Goal: Manage account settings

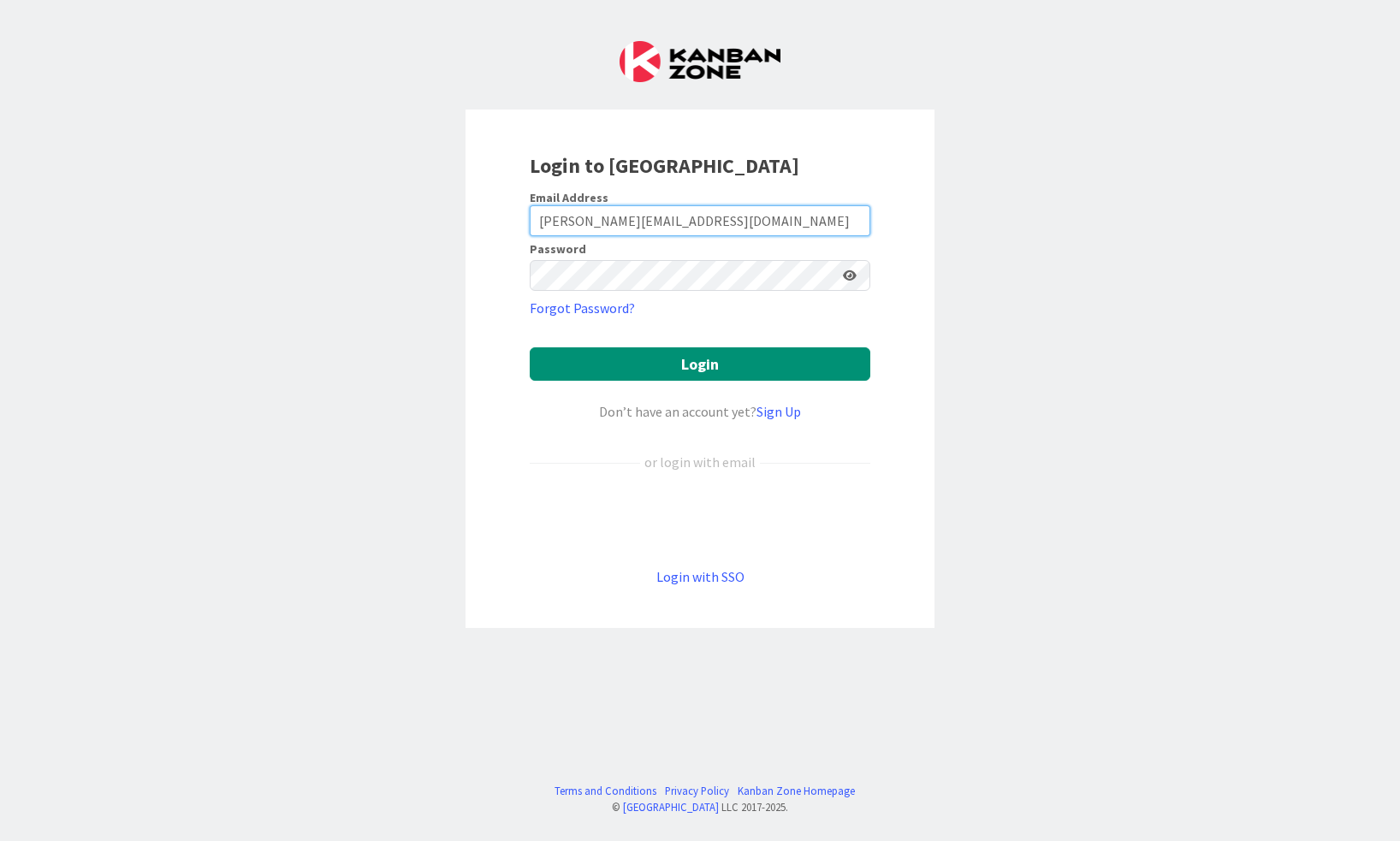
type input "[PERSON_NAME][EMAIL_ADDRESS][DOMAIN_NAME]"
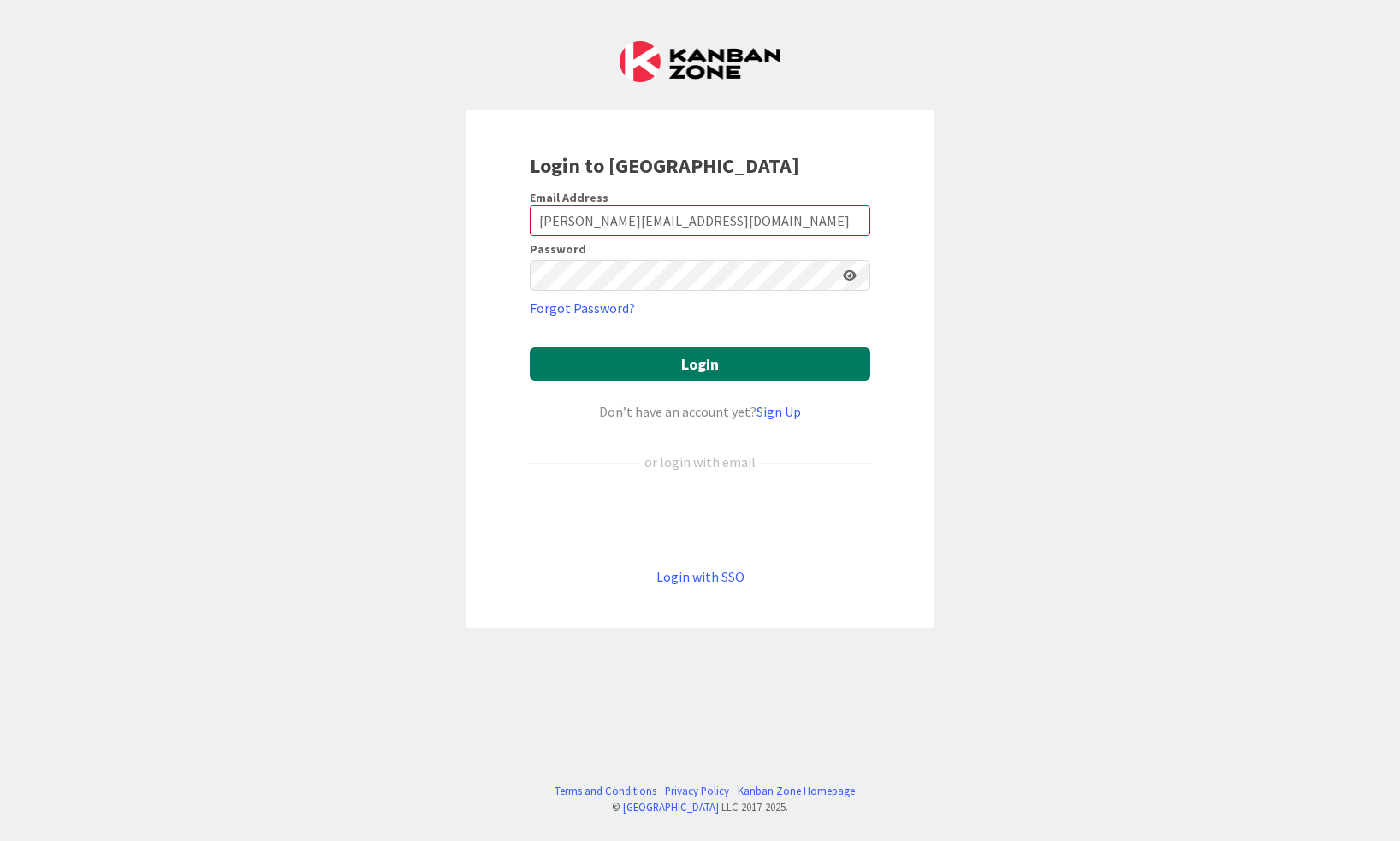
click at [649, 367] on button "Login" at bounding box center [700, 364] width 341 height 33
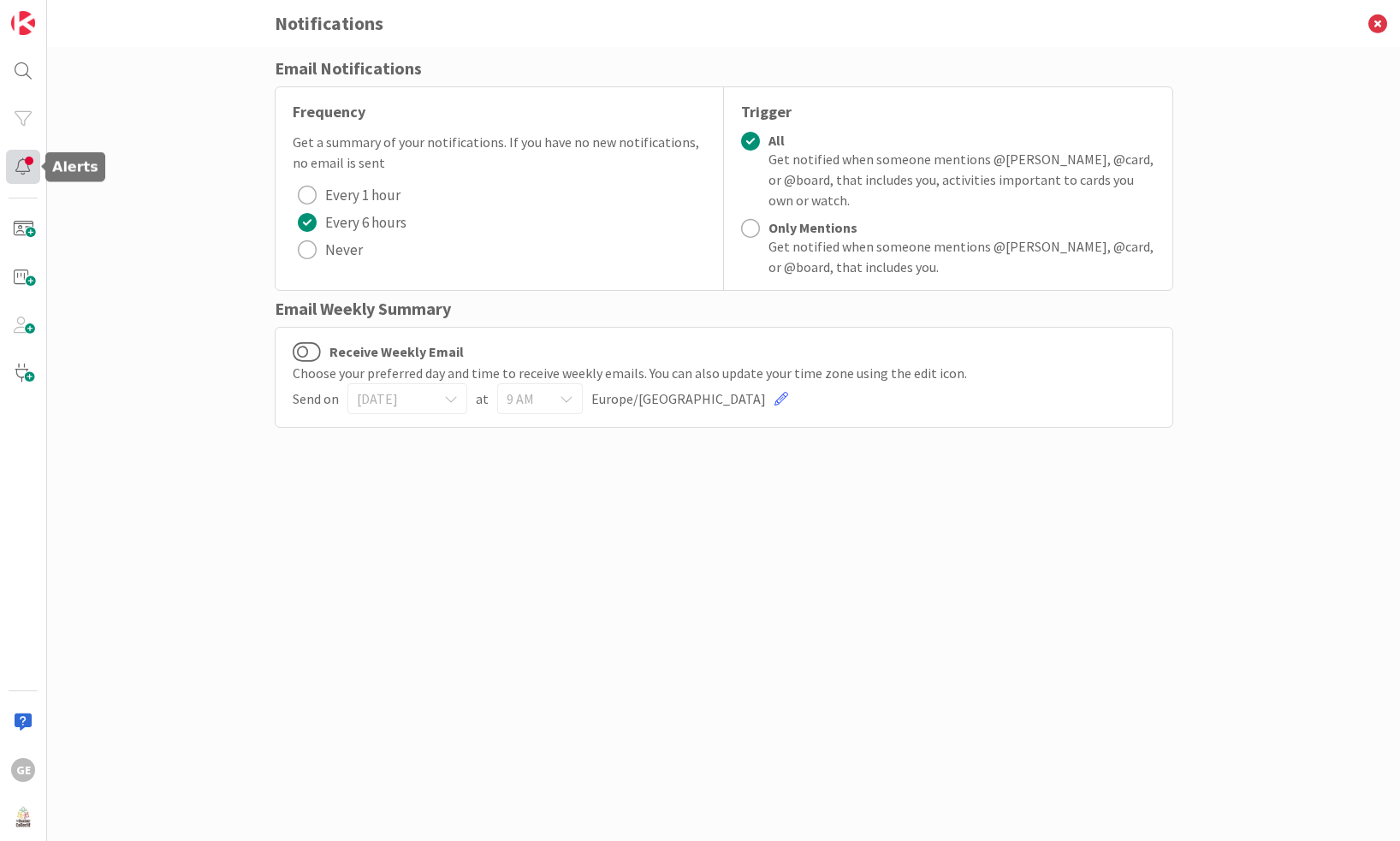
click at [23, 157] on div at bounding box center [22, 167] width 34 height 34
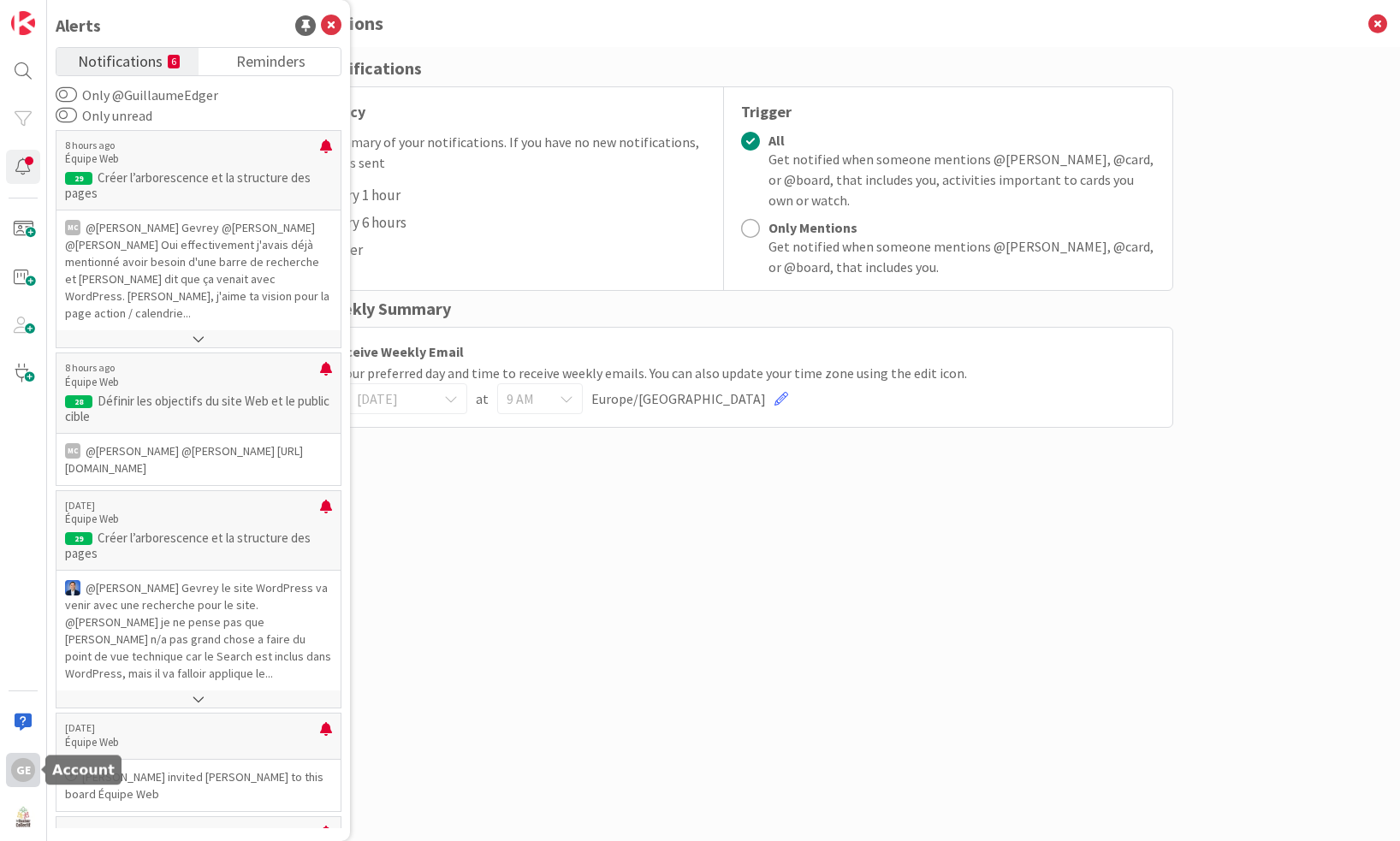
click at [21, 771] on div "GE" at bounding box center [23, 771] width 24 height 24
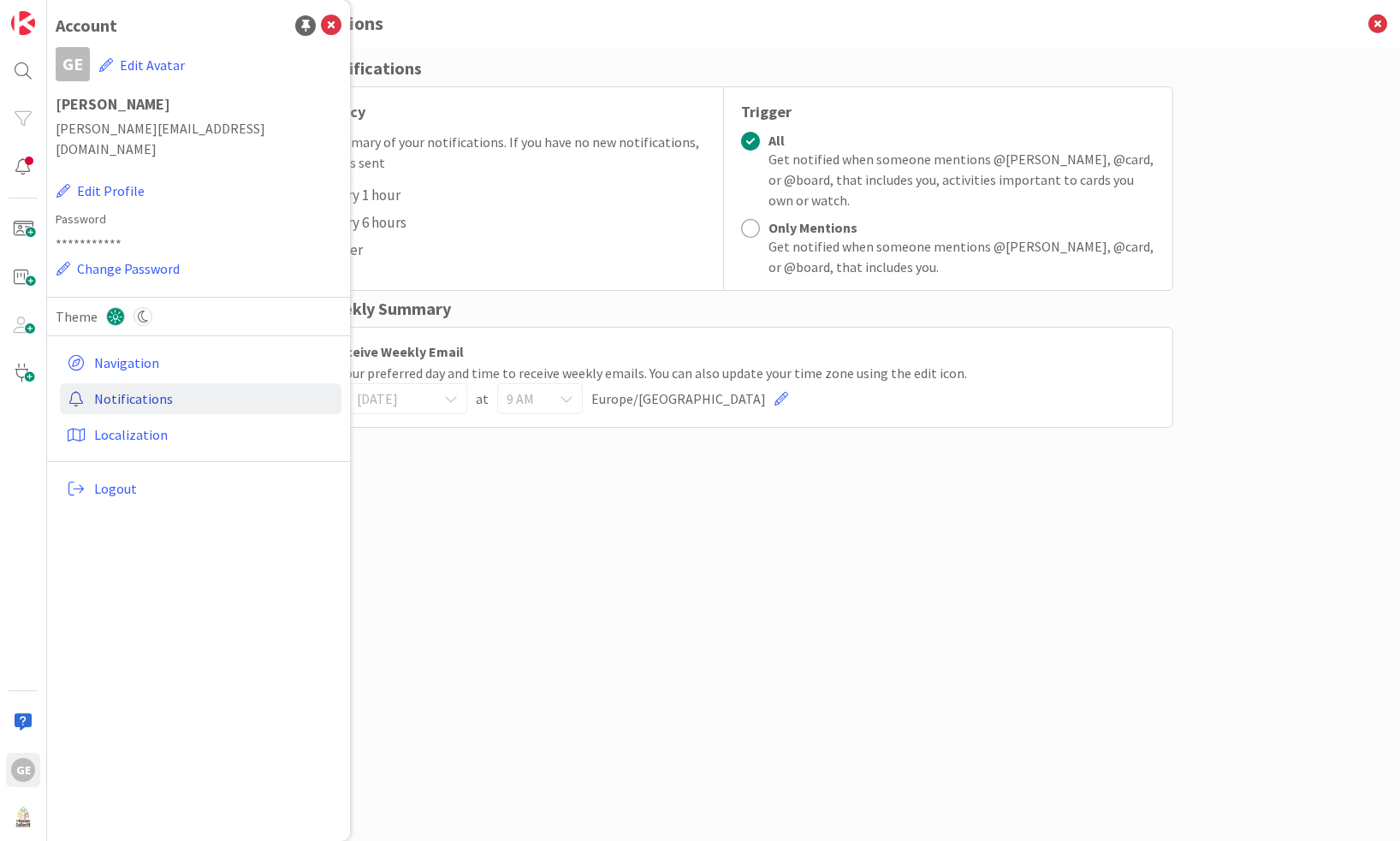
click at [120, 383] on link "Notifications" at bounding box center [201, 398] width 281 height 31
click at [130, 180] on button "Edit Profile" at bounding box center [100, 191] width 90 height 22
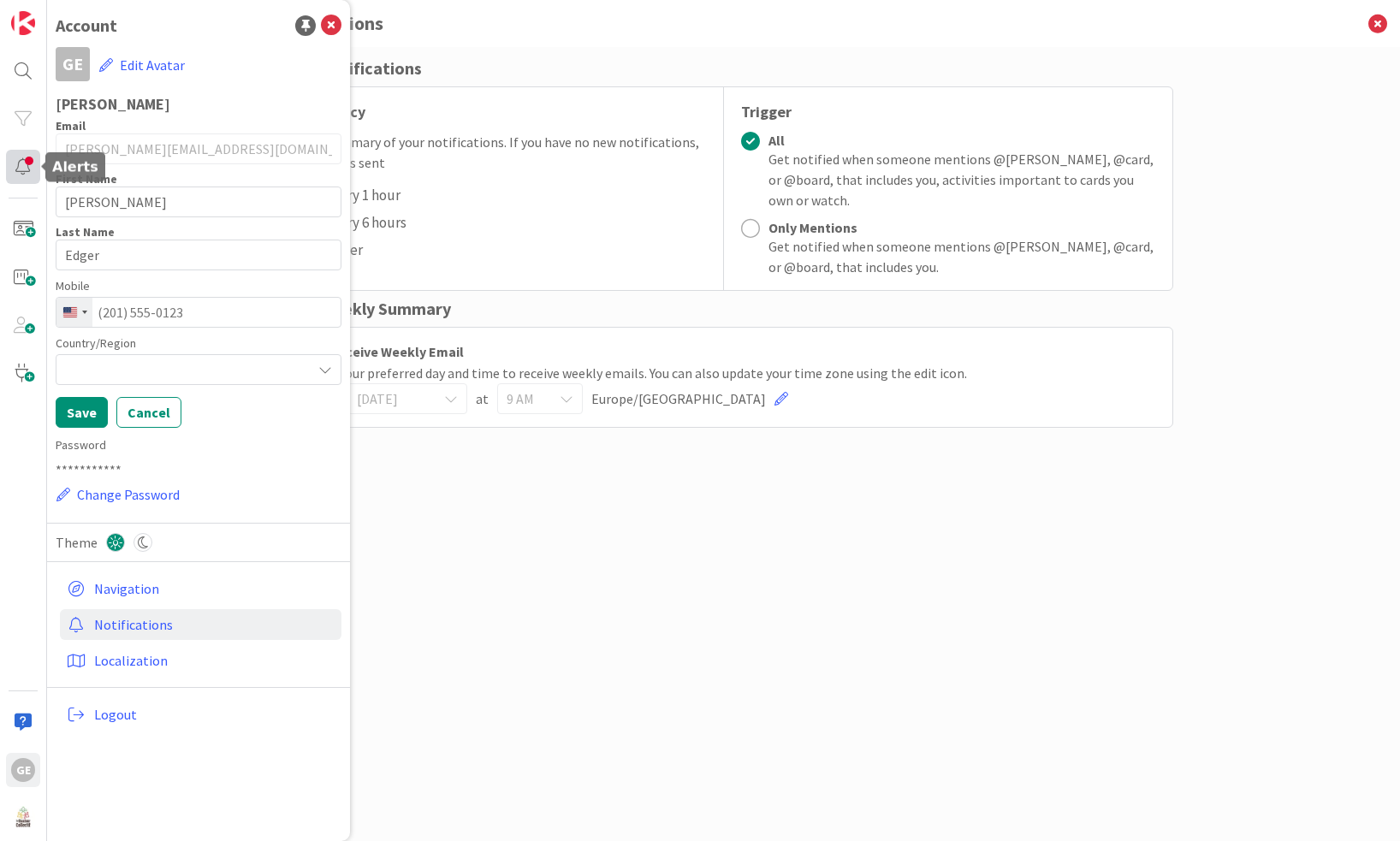
click at [23, 164] on div at bounding box center [22, 167] width 34 height 34
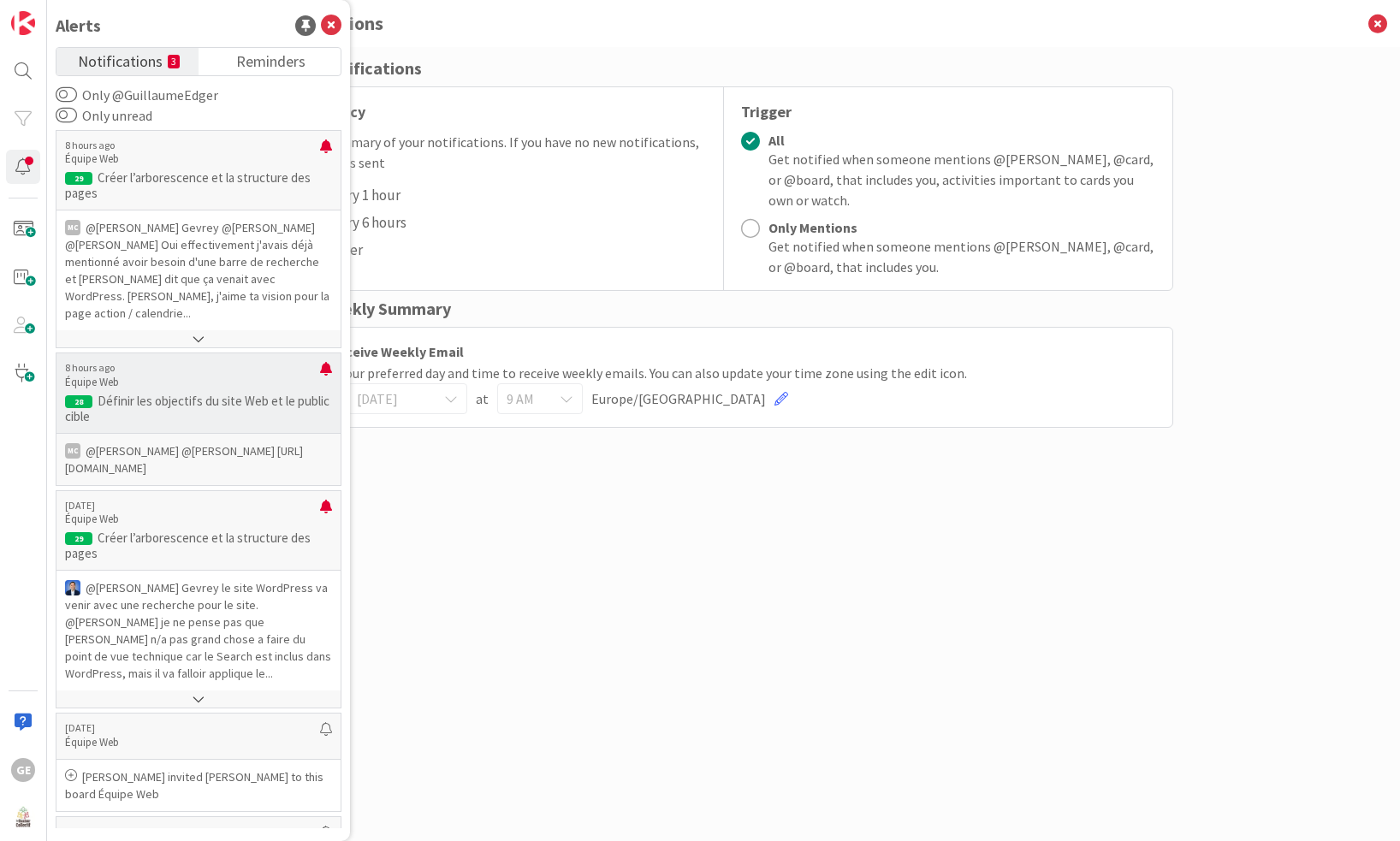
scroll to position [209, 0]
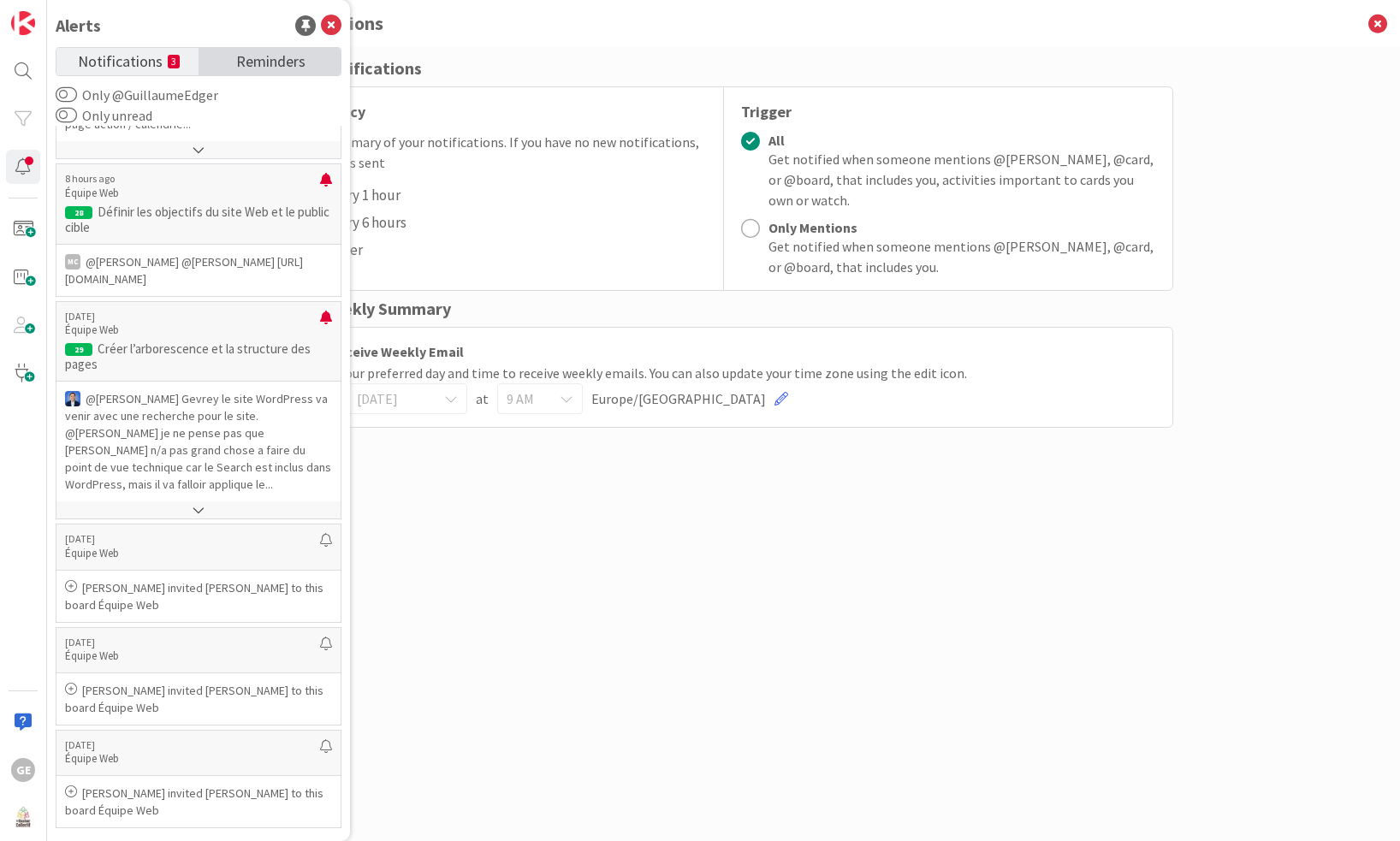
click at [243, 56] on span "Reminders" at bounding box center [270, 60] width 69 height 24
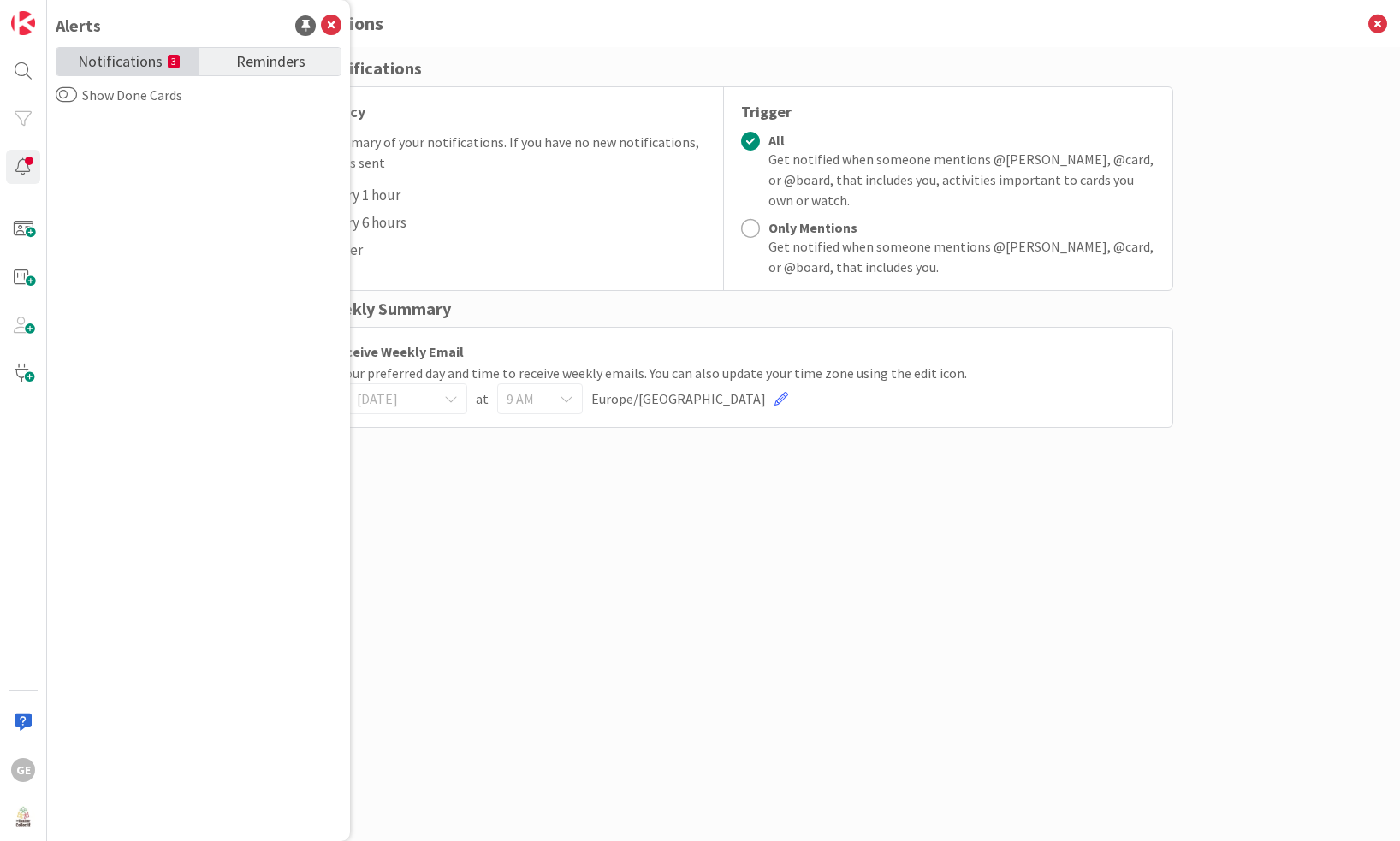
click at [135, 57] on span "Notifications" at bounding box center [119, 60] width 84 height 24
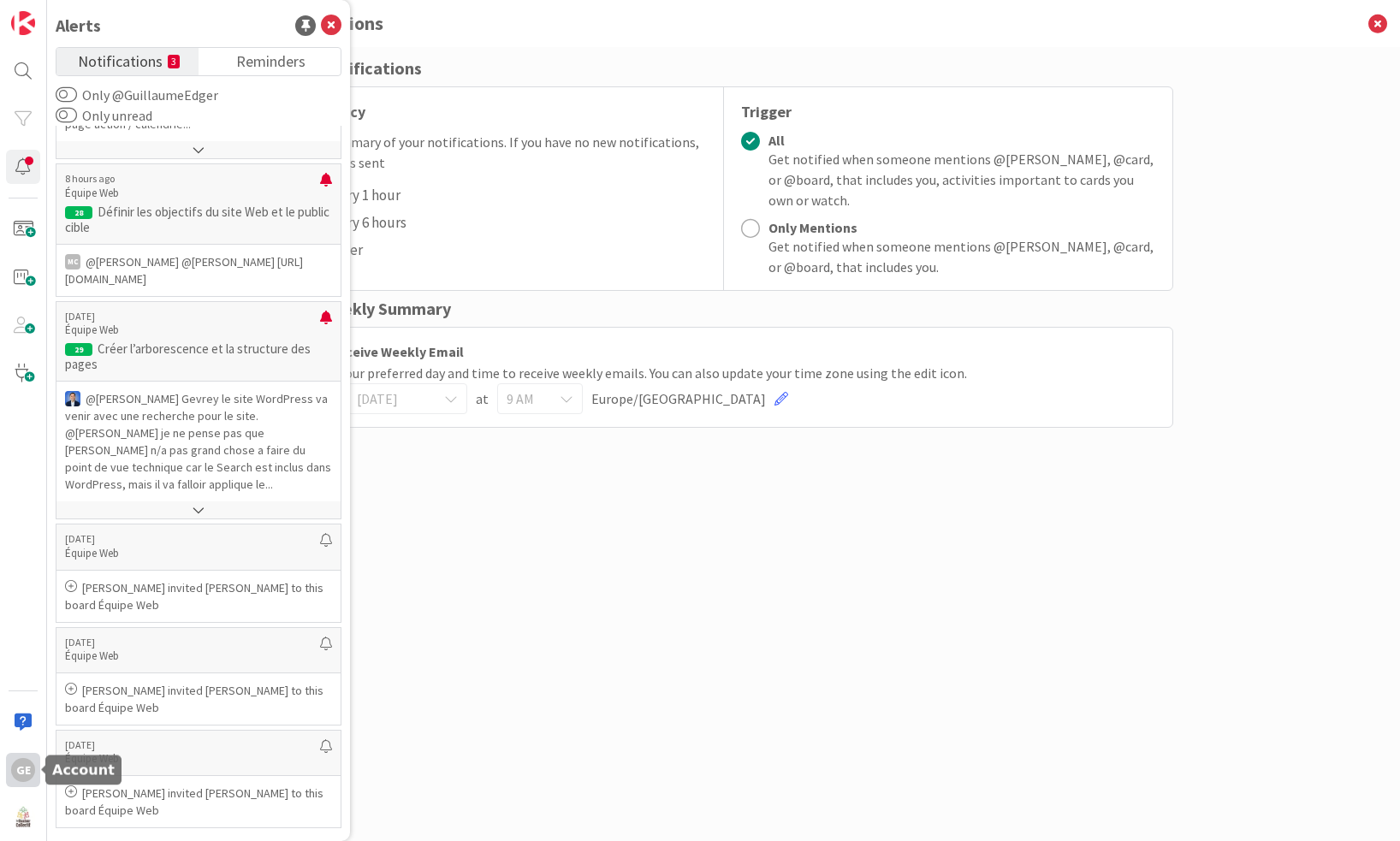
click at [25, 767] on div "GE" at bounding box center [23, 771] width 24 height 24
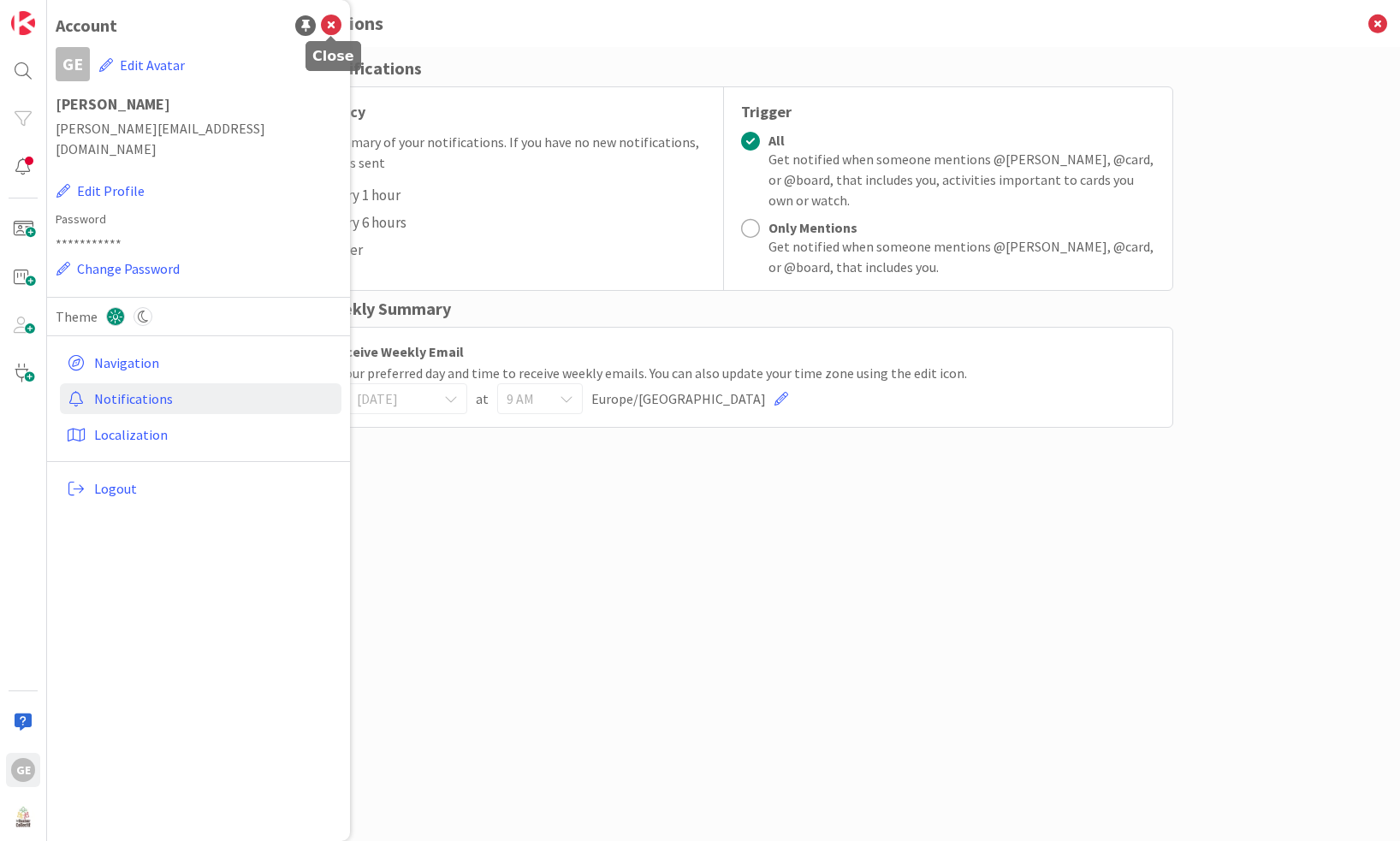
click at [326, 26] on icon at bounding box center [331, 26] width 20 height 20
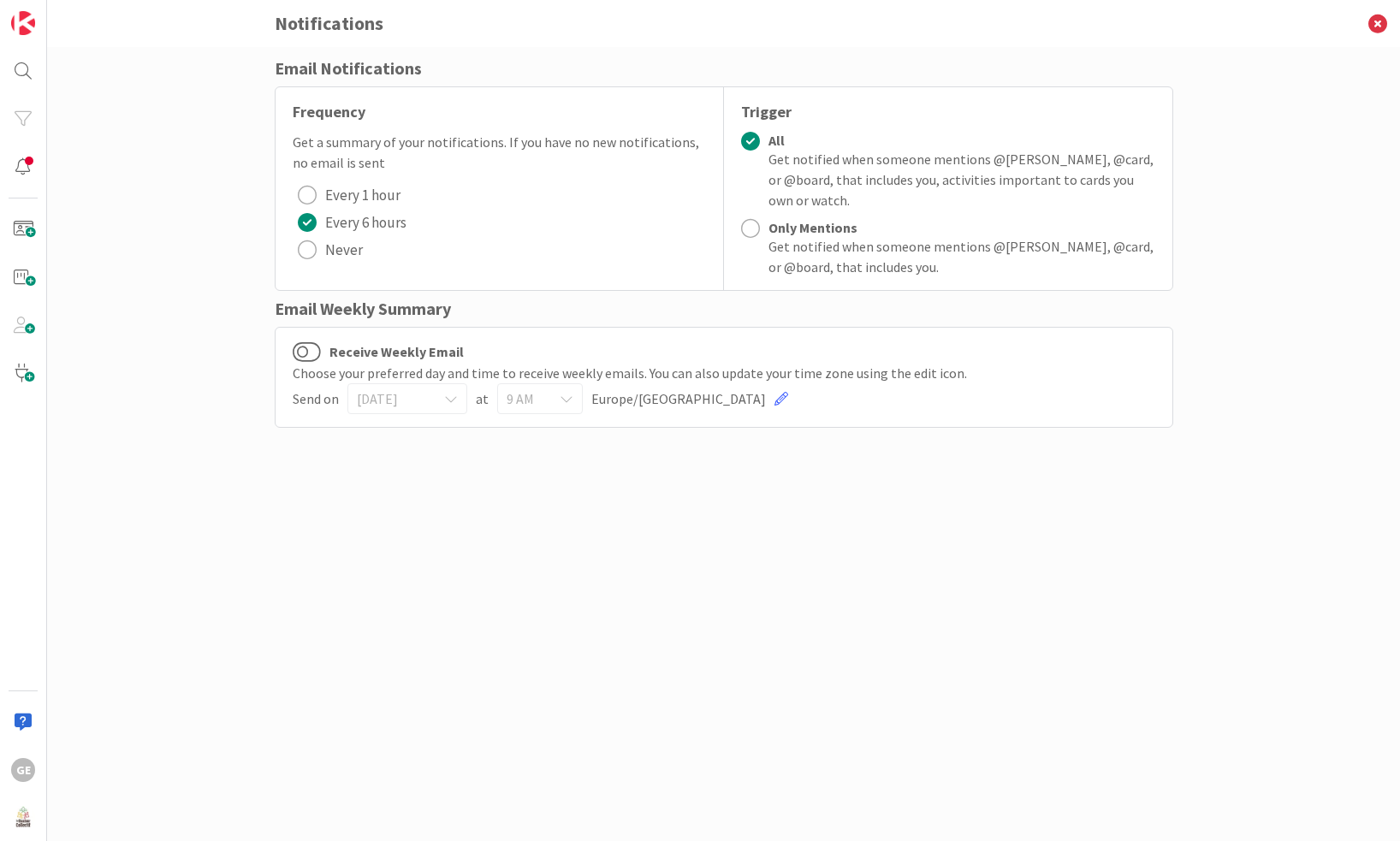
click at [750, 145] on div at bounding box center [750, 141] width 19 height 19
